Goal: Check status: Check status

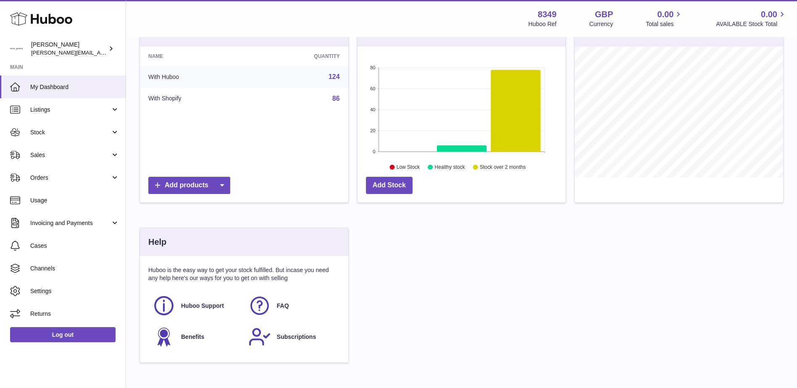
scroll to position [126, 0]
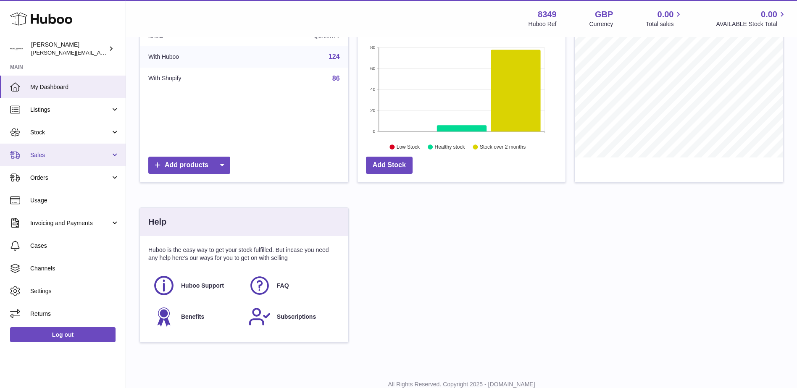
click at [35, 158] on span "Sales" at bounding box center [70, 155] width 80 height 8
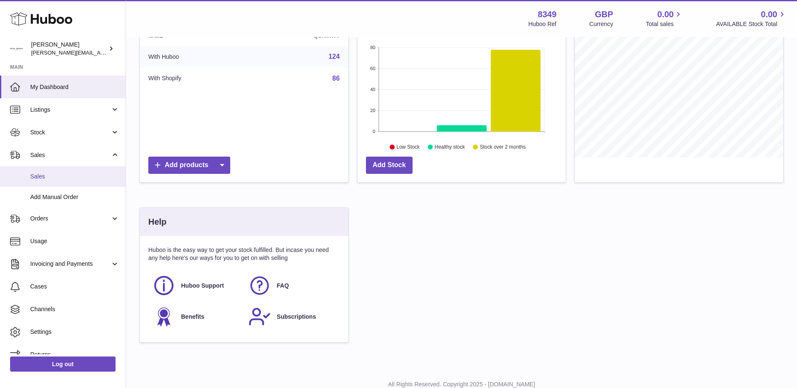
click at [34, 177] on span "Sales" at bounding box center [74, 177] width 89 height 8
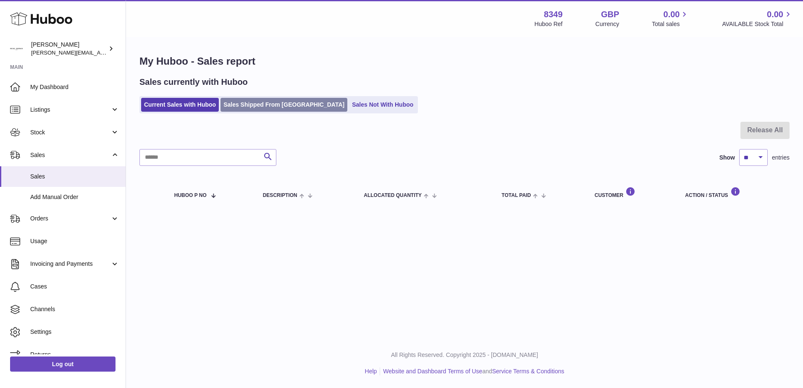
click at [259, 106] on link "Sales Shipped From [GEOGRAPHIC_DATA]" at bounding box center [284, 105] width 127 height 14
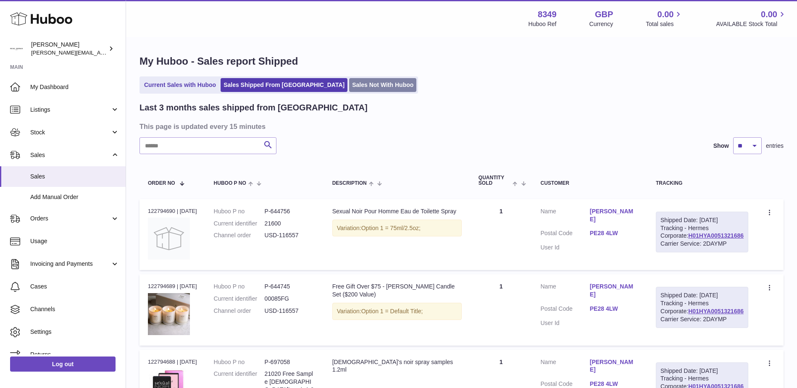
click at [325, 79] on ul "Current Sales with Huboo Sales Shipped From [GEOGRAPHIC_DATA] Sales Not With Hu…" at bounding box center [278, 84] width 279 height 17
click at [349, 87] on link "Sales Not With Huboo" at bounding box center [382, 85] width 67 height 14
